Goal: Task Accomplishment & Management: Manage account settings

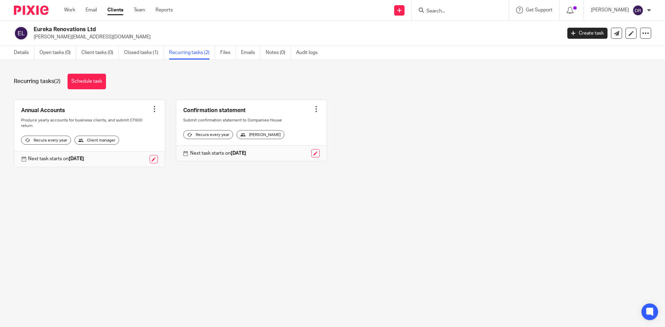
click at [38, 13] on img at bounding box center [31, 10] width 35 height 9
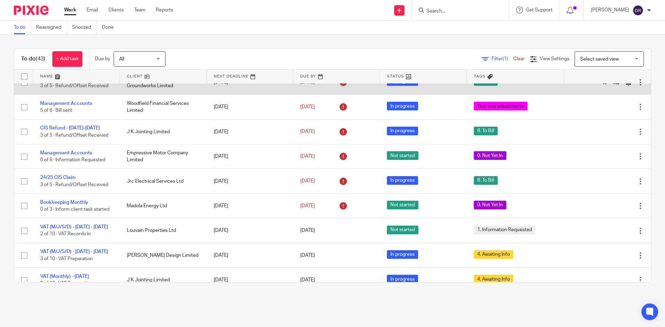
scroll to position [104, 0]
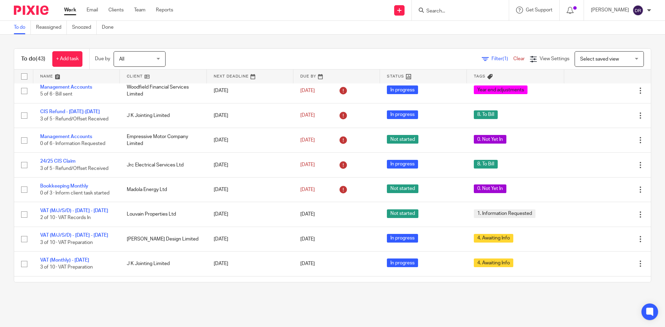
click at [48, 76] on link at bounding box center [76, 77] width 87 height 14
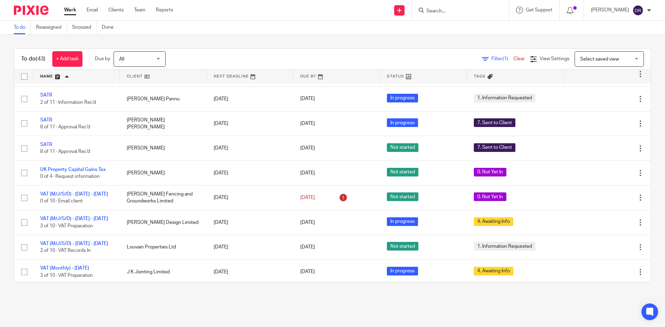
scroll to position [935, 0]
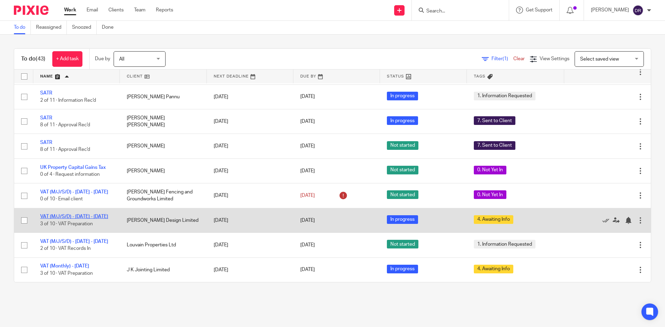
click at [64, 214] on link "VAT (M/J/S/D) - July - September, 2025" at bounding box center [74, 216] width 68 height 5
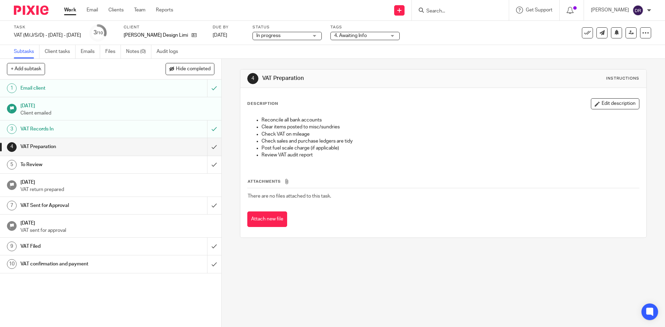
click at [346, 38] on span "4. Awaiting Info" at bounding box center [350, 35] width 33 height 5
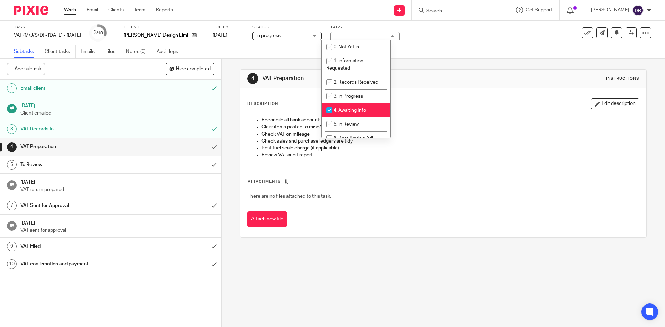
click at [350, 109] on span "4. Awaiting Info" at bounding box center [349, 110] width 33 height 5
checkbox input "false"
click at [350, 124] on span "5. In Review" at bounding box center [345, 124] width 25 height 5
checkbox input "true"
click at [290, 52] on div "Subtasks Client tasks Emails Files Notes (0) Audit logs" at bounding box center [332, 52] width 665 height 14
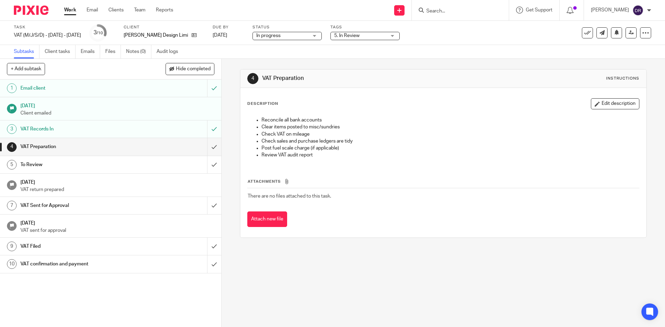
click at [299, 41] on div "Status In progress In progress Not started In progress 2" at bounding box center [286, 33] width 69 height 17
click at [206, 147] on input "submit" at bounding box center [110, 146] width 221 height 17
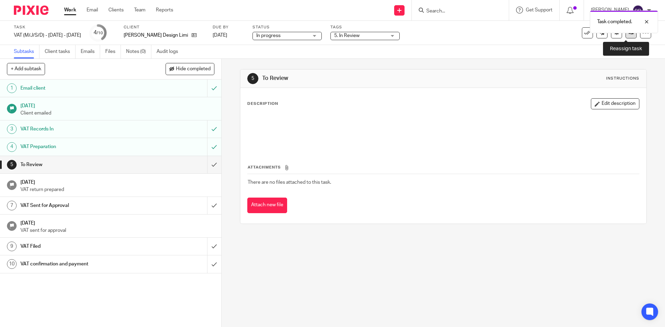
click at [625, 37] on link at bounding box center [630, 32] width 11 height 11
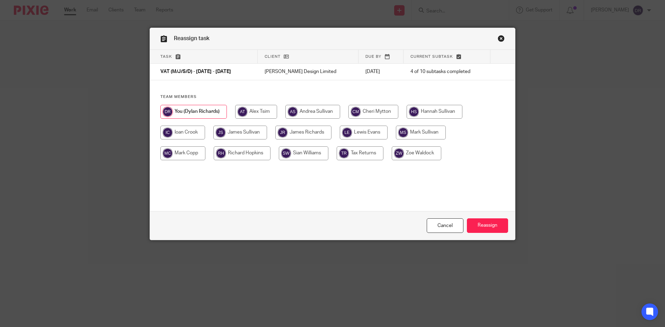
click at [245, 133] on input "radio" at bounding box center [240, 133] width 54 height 14
radio input "true"
click at [485, 223] on input "Reassign" at bounding box center [487, 225] width 41 height 15
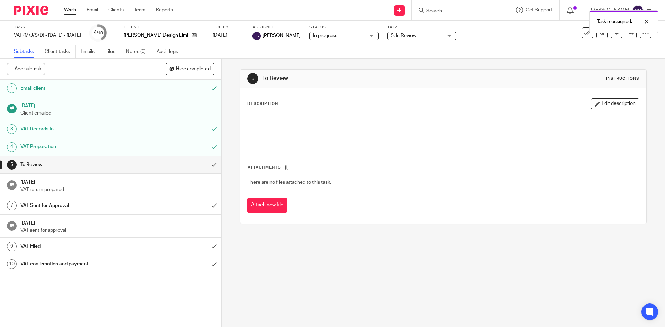
click at [36, 6] on img at bounding box center [31, 10] width 35 height 9
